Goal: Transaction & Acquisition: Purchase product/service

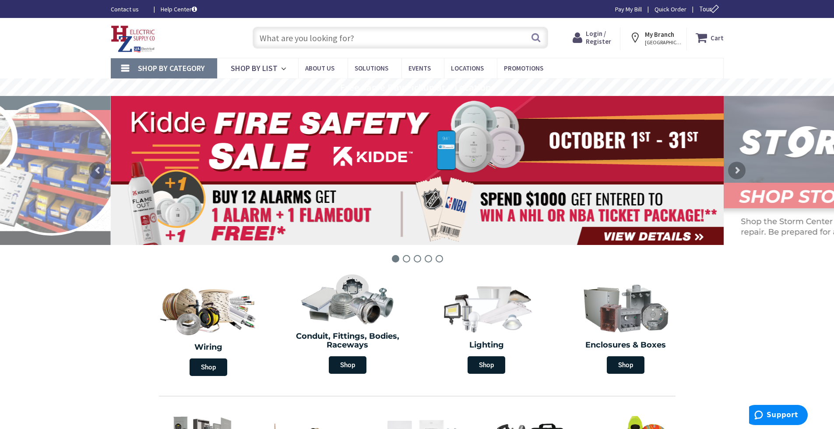
click at [597, 35] on span "Login / Register" at bounding box center [598, 37] width 25 height 16
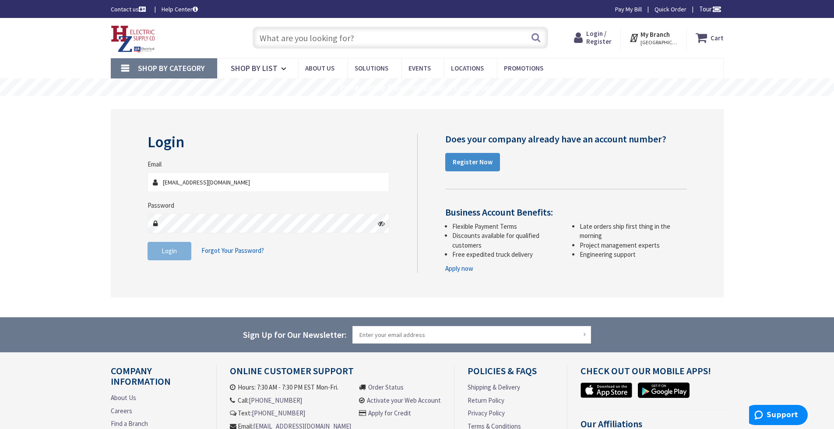
type input "[EMAIL_ADDRESS][DOMAIN_NAME]"
click at [178, 254] on button "Login" at bounding box center [170, 251] width 44 height 18
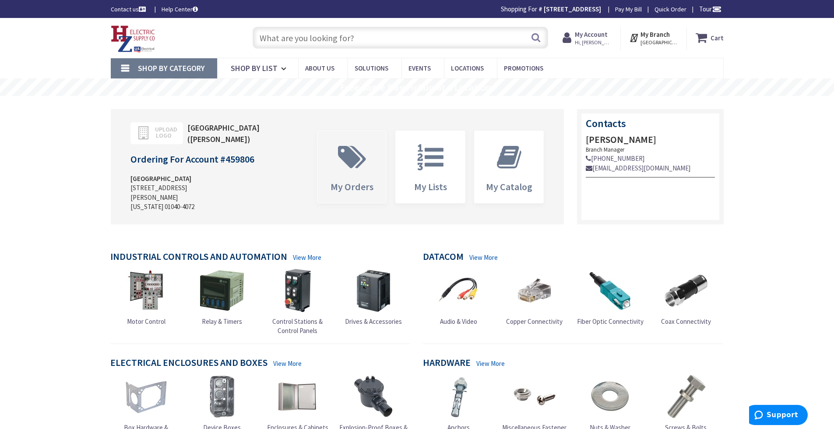
click at [360, 172] on span "My Orders" at bounding box center [351, 167] width 69 height 72
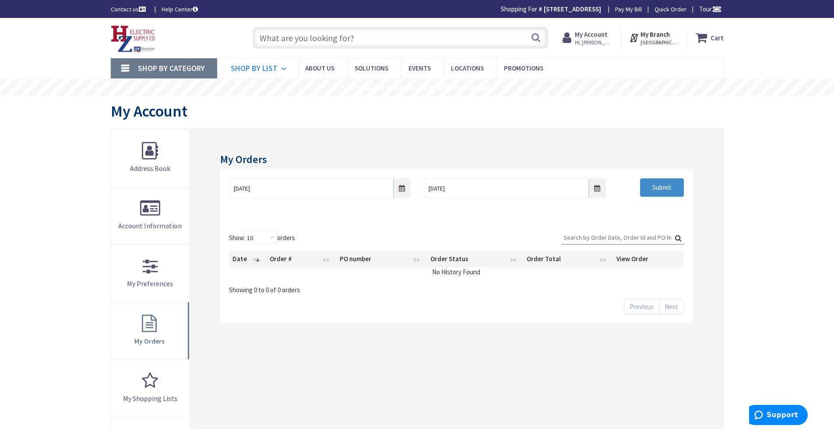
click at [281, 72] on icon at bounding box center [285, 68] width 8 height 19
click at [159, 306] on link "My Orders" at bounding box center [150, 330] width 78 height 57
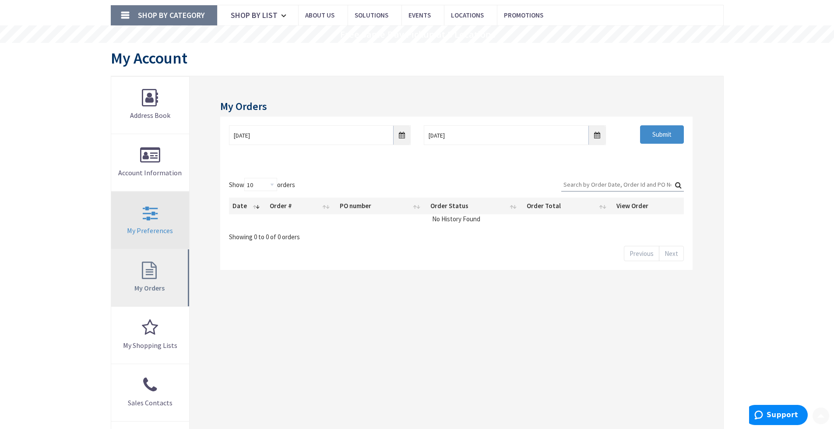
scroll to position [88, 0]
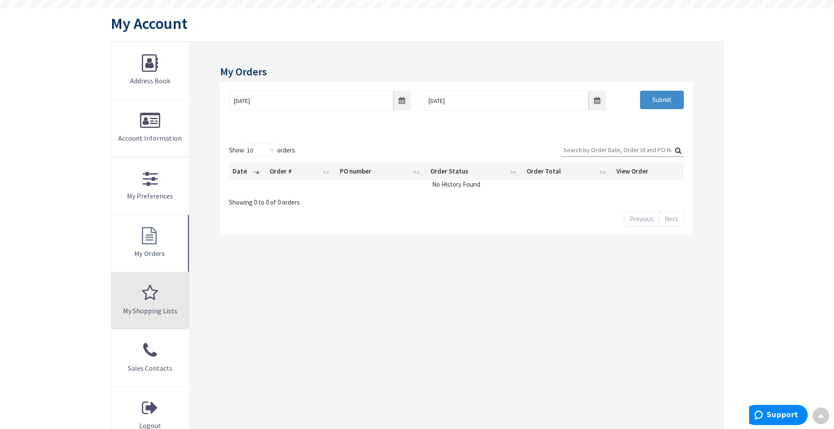
click at [153, 288] on link "My Shopping Lists" at bounding box center [150, 300] width 78 height 57
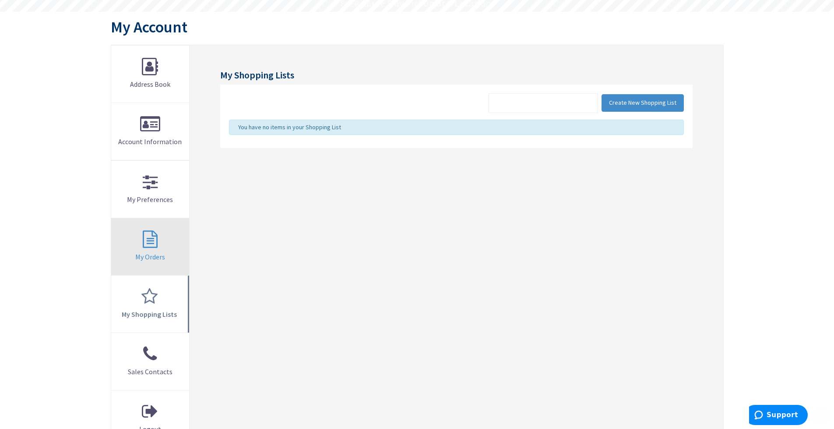
scroll to position [88, 0]
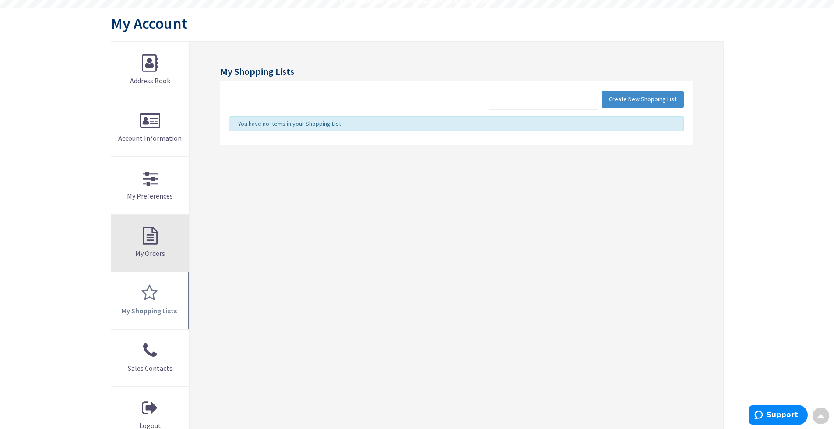
click at [152, 246] on link "My Orders" at bounding box center [150, 242] width 78 height 57
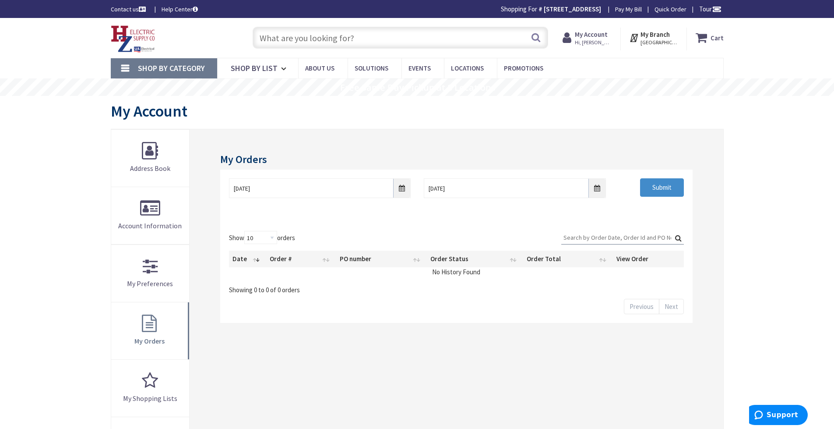
click at [664, 10] on link "Quick Order" at bounding box center [670, 9] width 32 height 9
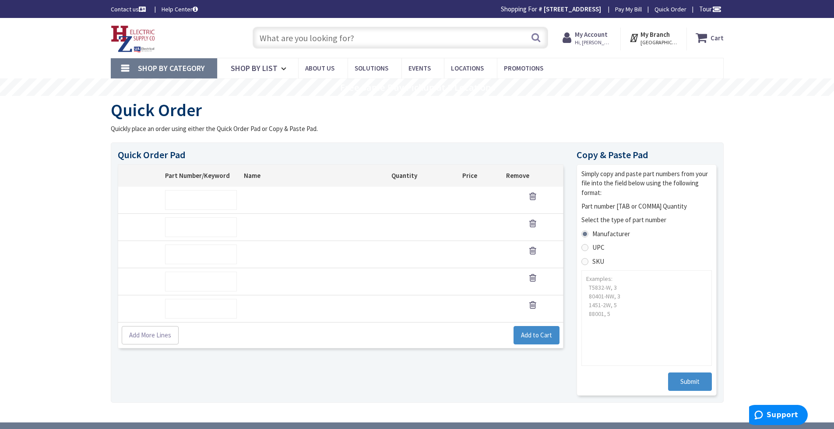
click at [127, 74] on link "Shop By Category" at bounding box center [164, 68] width 106 height 20
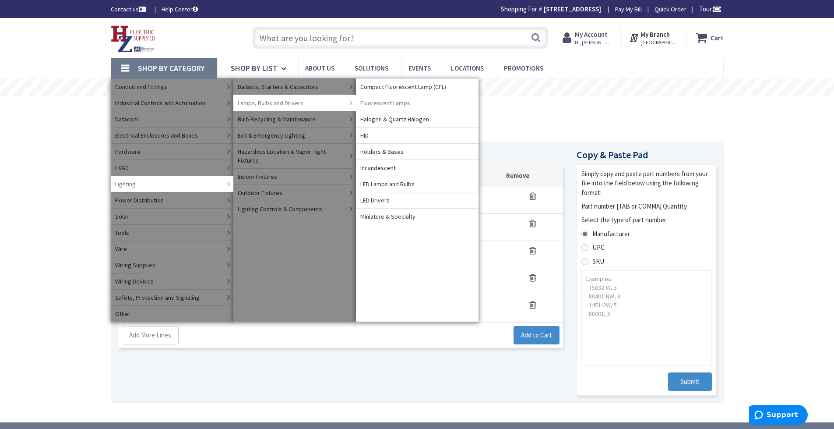
click at [369, 103] on span "Fluorescent Lamps" at bounding box center [385, 102] width 50 height 9
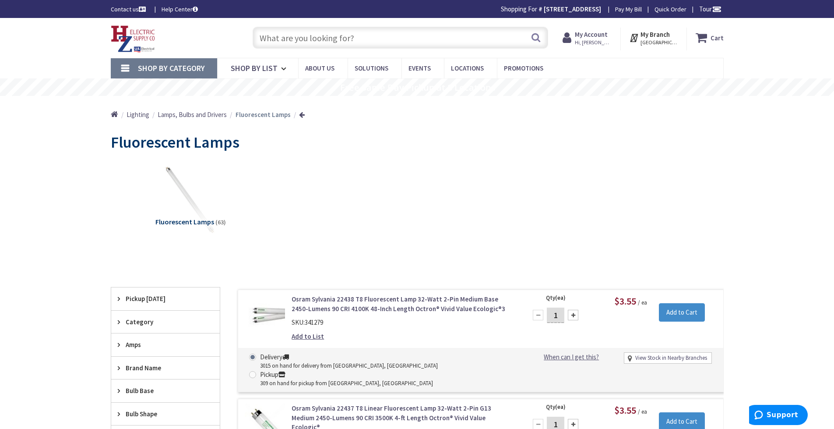
click at [583, 39] on span "Hi, [PERSON_NAME]" at bounding box center [593, 42] width 37 height 7
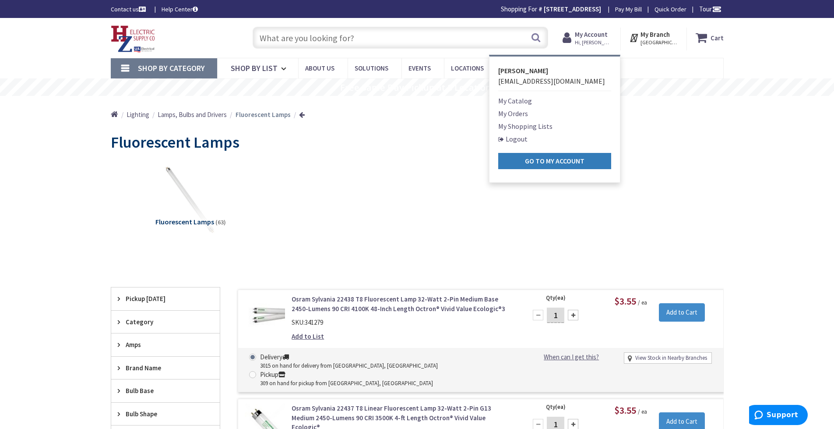
click at [533, 161] on strong "Go to My Account" at bounding box center [555, 160] width 60 height 9
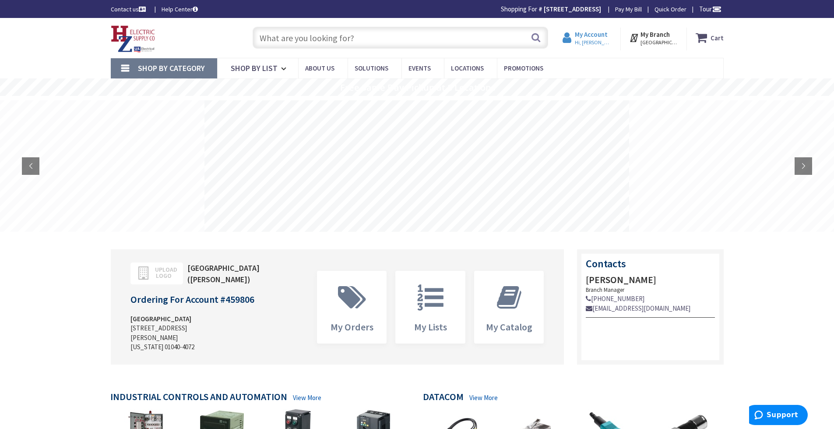
click at [575, 41] on icon at bounding box center [568, 38] width 12 height 16
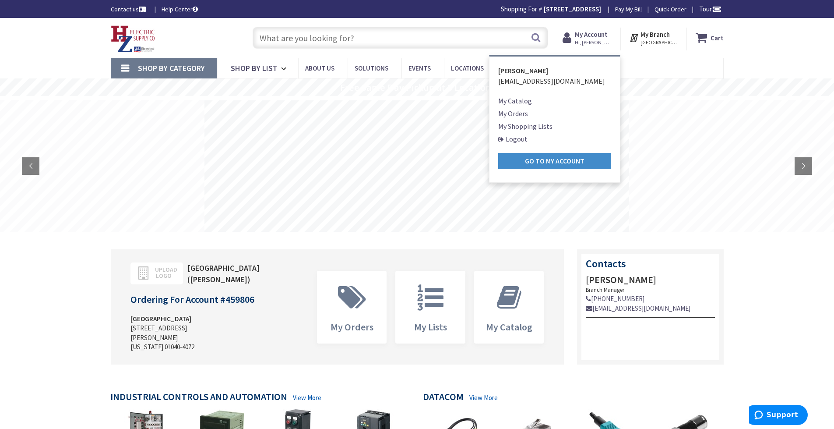
click at [639, 75] on nav "Shop By Category Conduit and Fittings Cable Tray & Accessories Cable Trays Cabl…" at bounding box center [417, 68] width 613 height 21
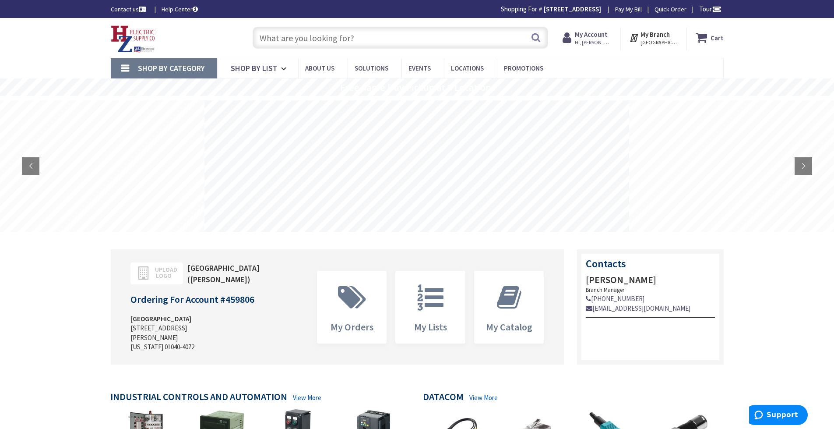
click at [587, 40] on span "Hi, [PERSON_NAME]" at bounding box center [593, 42] width 37 height 7
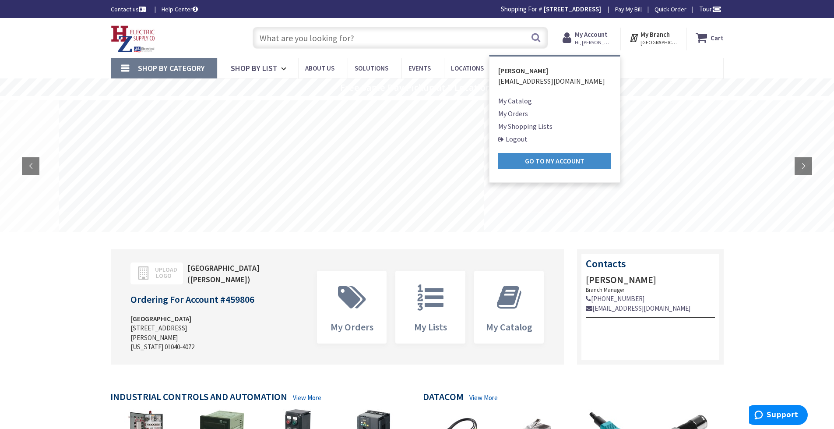
click at [631, 69] on nav "Shop By Category Conduit and Fittings Cable Tray & Accessories Cable Trays Cabl…" at bounding box center [417, 68] width 613 height 21
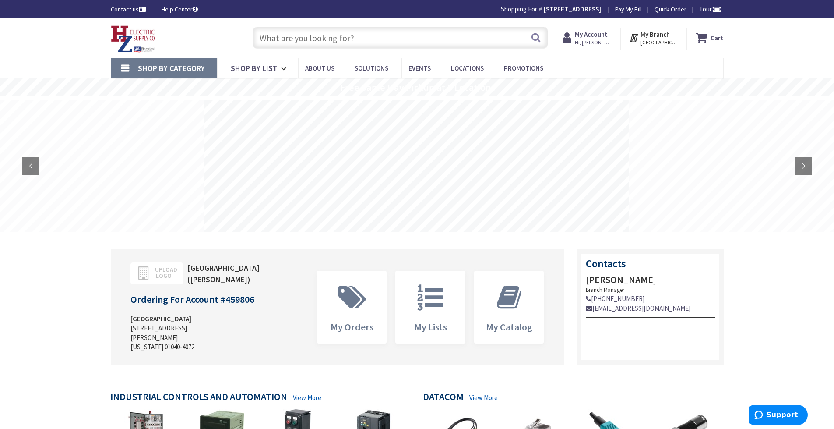
click at [161, 67] on span "Shop By Category" at bounding box center [171, 68] width 67 height 10
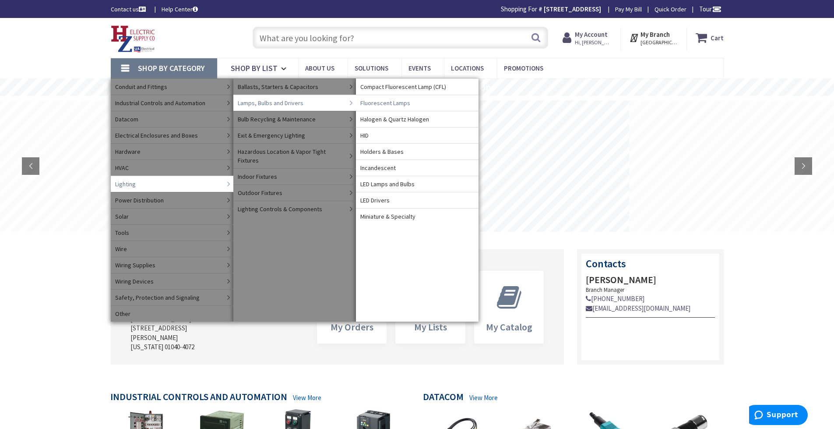
click at [368, 103] on span "Fluorescent Lamps" at bounding box center [385, 102] width 50 height 9
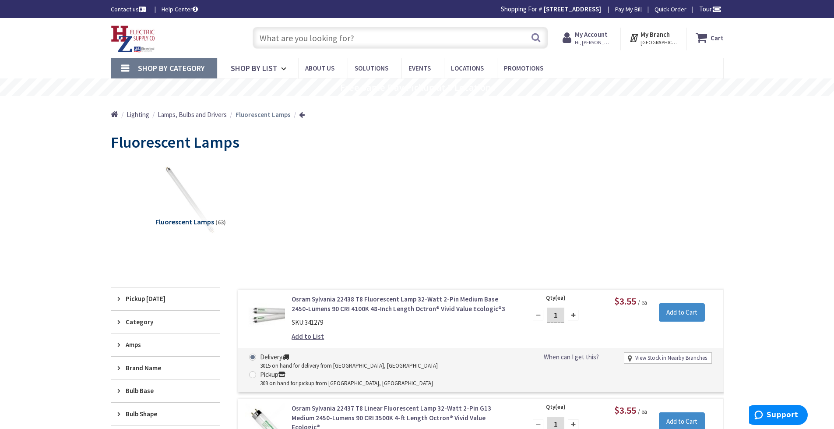
click at [306, 42] on input "text" at bounding box center [400, 38] width 295 height 22
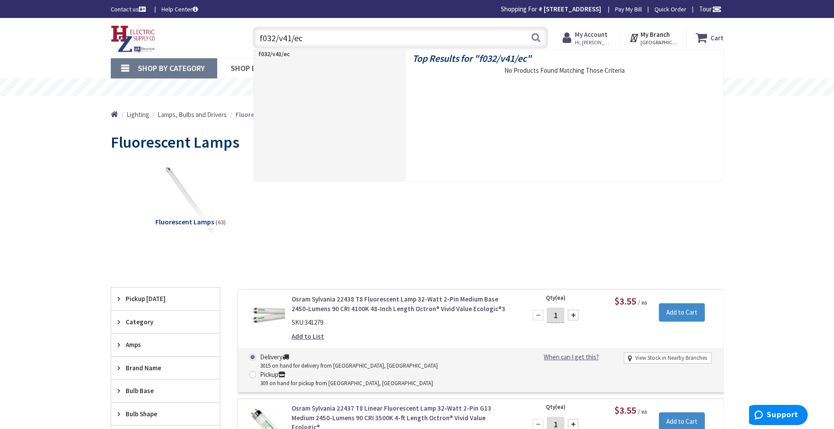
type input "f032/v41/eco"
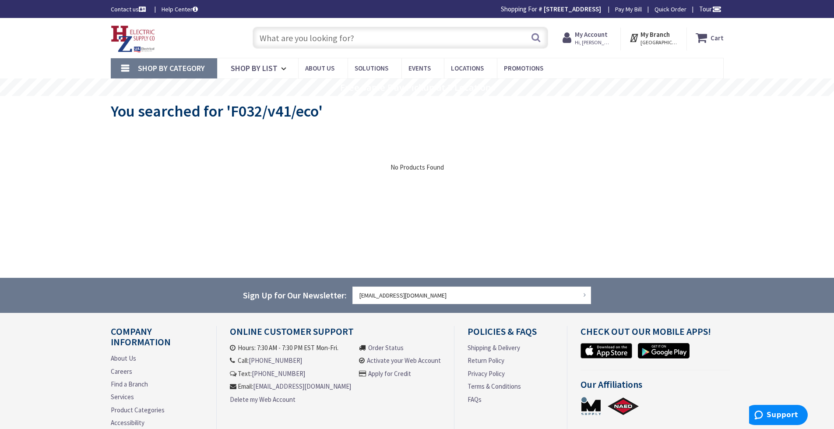
click at [126, 67] on link "Shop By Category" at bounding box center [164, 68] width 106 height 20
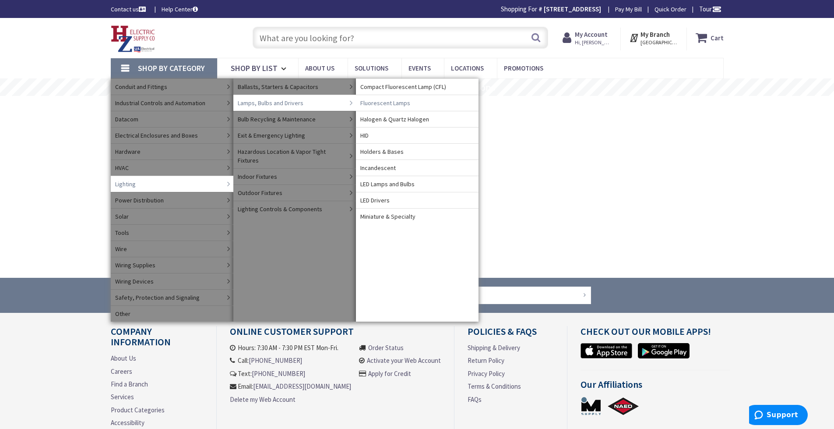
click at [380, 103] on span "Fluorescent Lamps" at bounding box center [385, 102] width 50 height 9
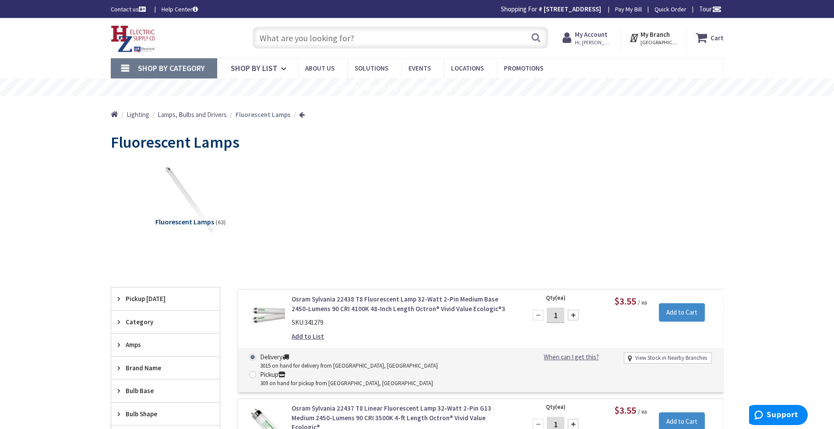
click at [369, 37] on input "text" at bounding box center [400, 38] width 295 height 22
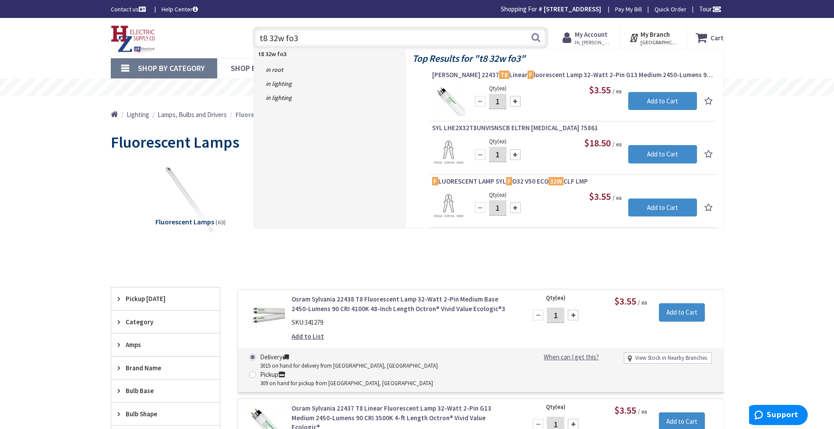
type input "t8 32w fo32"
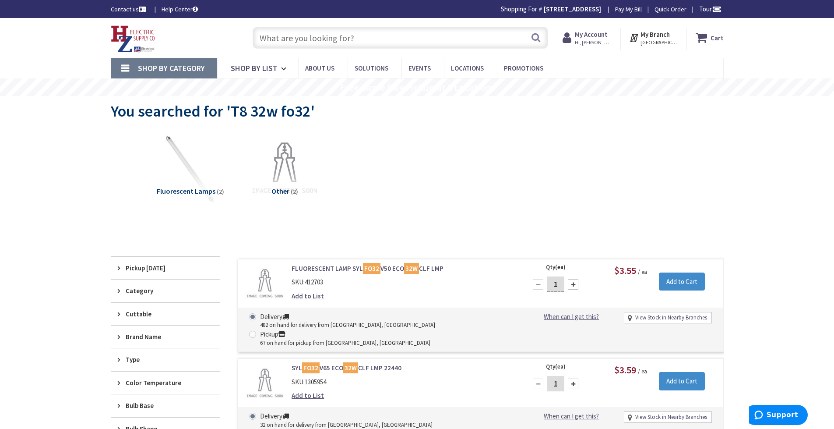
click at [195, 190] on span "Fluorescent Lamps" at bounding box center [186, 190] width 59 height 9
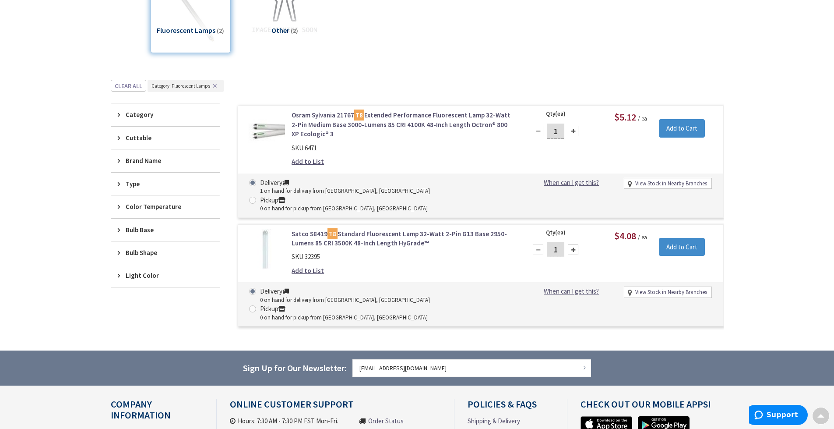
scroll to position [153, 0]
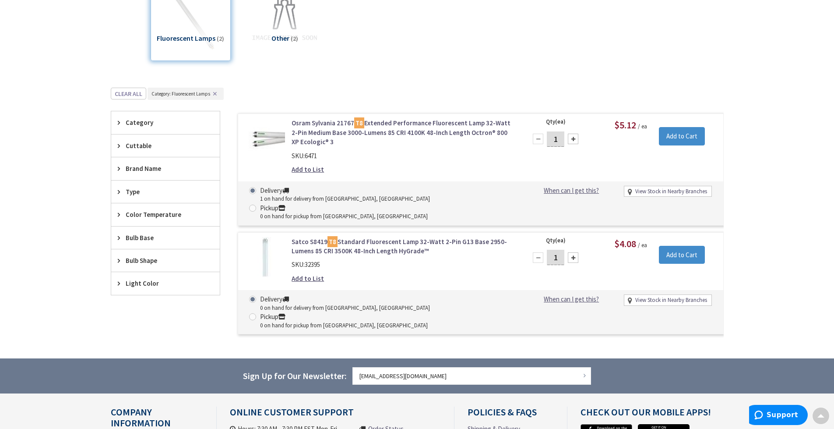
click at [571, 138] on div at bounding box center [573, 139] width 11 height 11
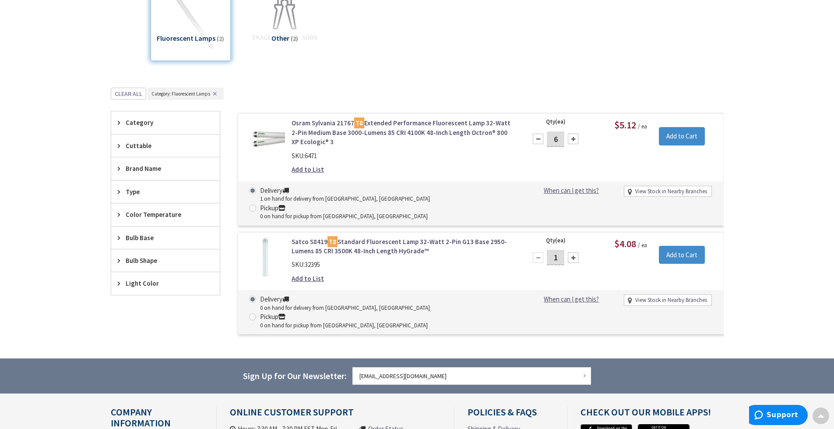
click at [571, 138] on div at bounding box center [573, 139] width 11 height 11
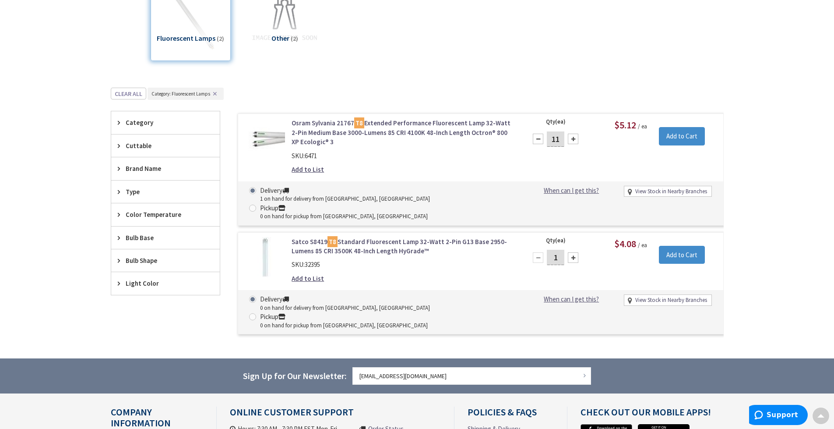
click at [571, 138] on div at bounding box center [573, 139] width 11 height 11
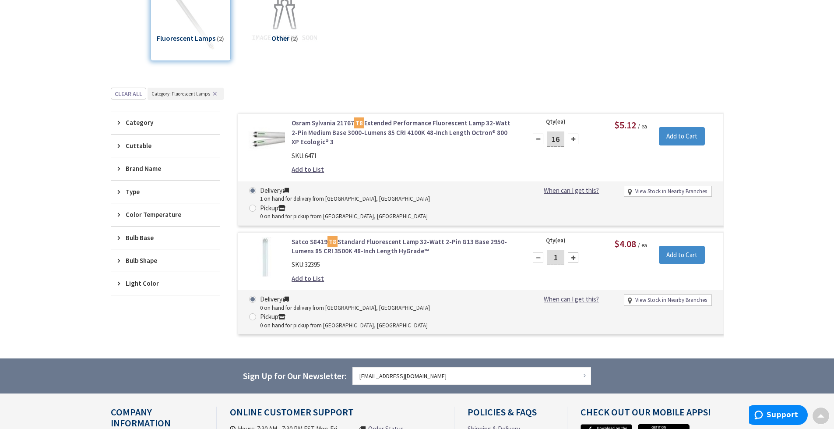
click at [571, 138] on div at bounding box center [573, 139] width 11 height 11
click at [539, 139] on div at bounding box center [538, 139] width 11 height 11
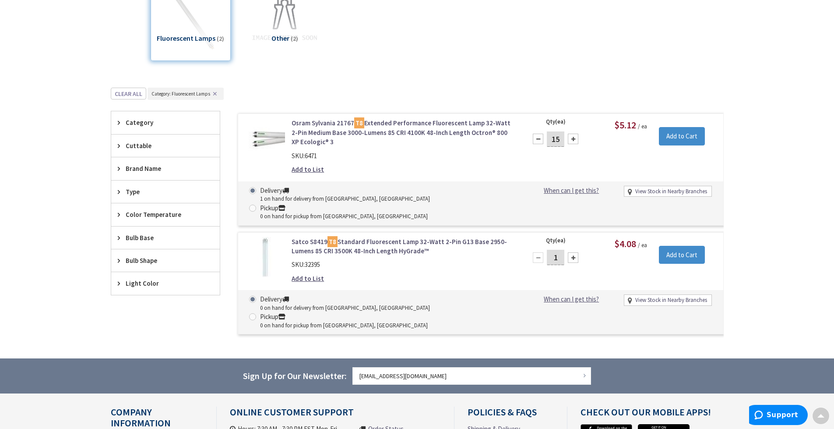
click at [539, 139] on div at bounding box center [538, 139] width 11 height 11
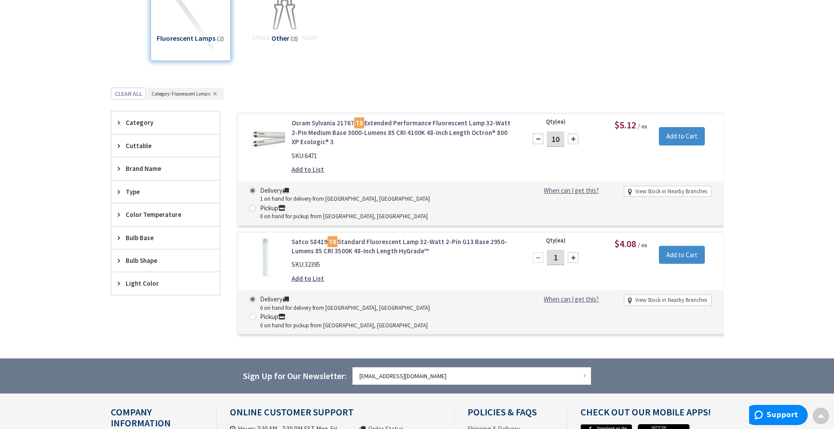
click at [539, 139] on div at bounding box center [538, 139] width 11 height 11
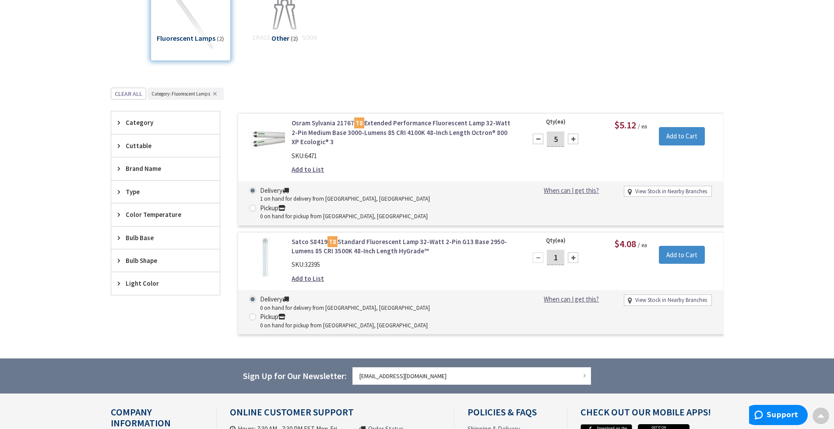
click at [539, 139] on div at bounding box center [538, 139] width 11 height 11
type input "1"
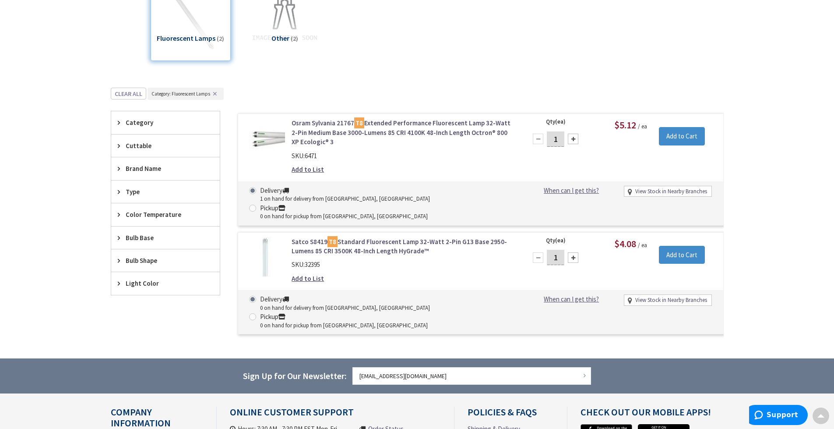
click at [539, 139] on div at bounding box center [538, 139] width 11 height 11
click at [557, 139] on input "1" at bounding box center [556, 138] width 18 height 15
type input "30"
